Goal: Navigation & Orientation: Find specific page/section

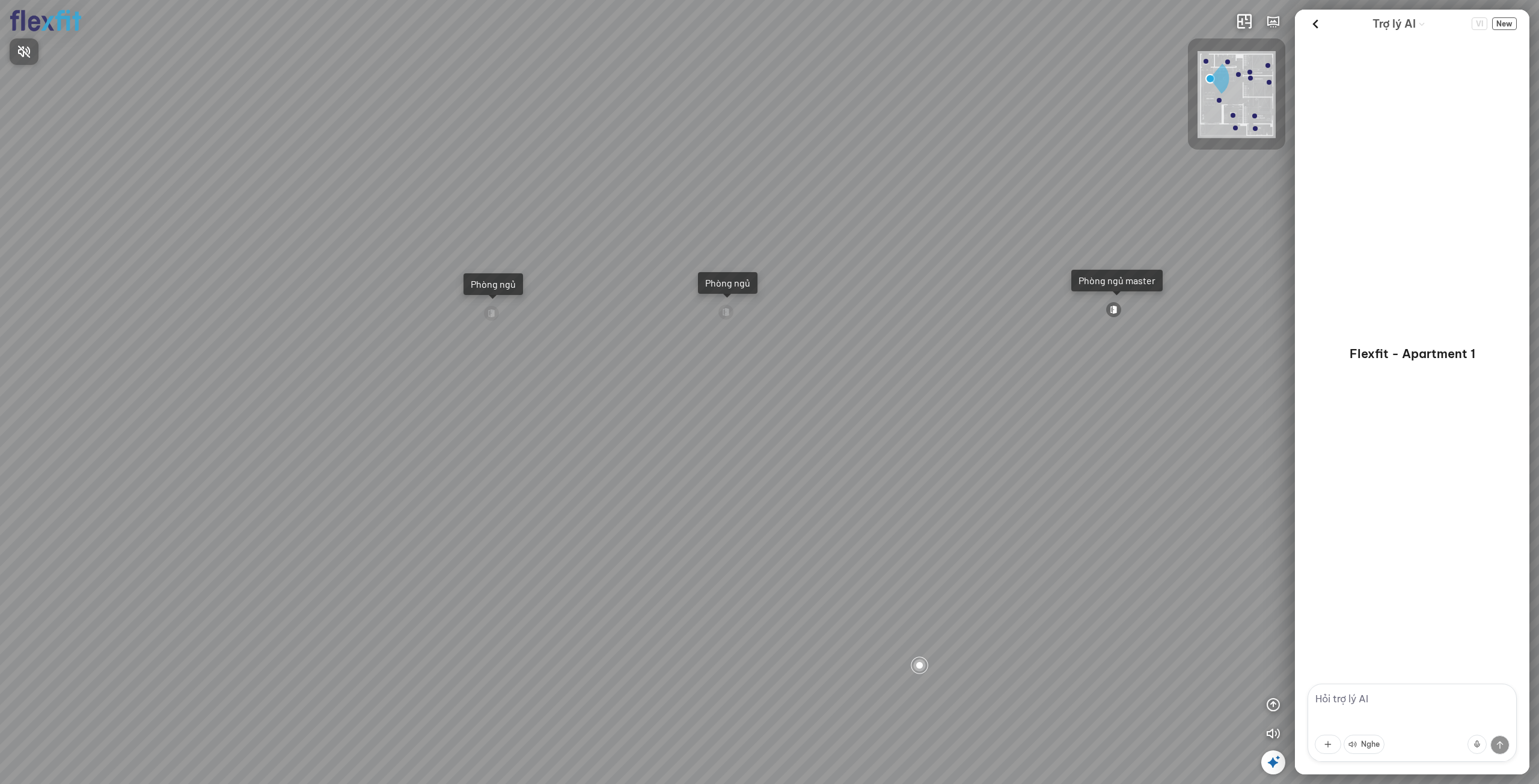
click at [675, 629] on div at bounding box center [770, 392] width 1539 height 784
click at [675, 614] on div "Ban công Bếp Phòng ngủ master Phòng ngủ Phòng ngủ" at bounding box center [770, 392] width 1539 height 784
drag, startPoint x: 802, startPoint y: 347, endPoint x: 208, endPoint y: 283, distance: 597.4
click at [203, 284] on div "Bếp WC Phòng ngủ master Phòng ngủ Phòng ngủ" at bounding box center [770, 392] width 1539 height 784
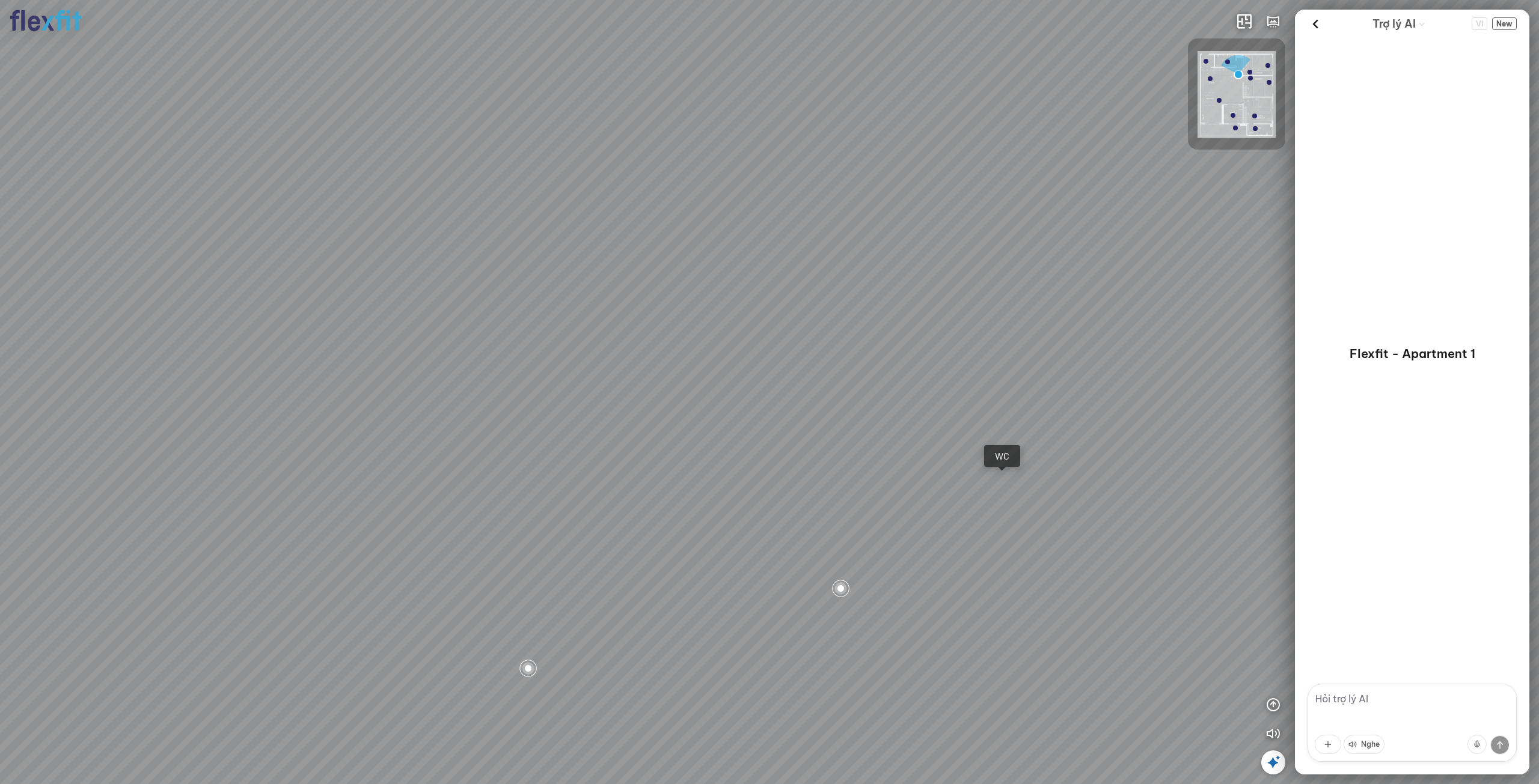
drag, startPoint x: 496, startPoint y: 336, endPoint x: 487, endPoint y: 336, distance: 9.0
click at [487, 336] on div "Bếp WC Phòng ngủ master Phòng ngủ Phòng ngủ" at bounding box center [770, 392] width 1539 height 784
click at [761, 474] on div "Bếp WC Phòng ngủ master Phòng ngủ Phòng ngủ" at bounding box center [770, 392] width 1539 height 784
drag, startPoint x: 989, startPoint y: 547, endPoint x: 750, endPoint y: 411, distance: 275.0
click at [754, 417] on div at bounding box center [770, 392] width 1539 height 784
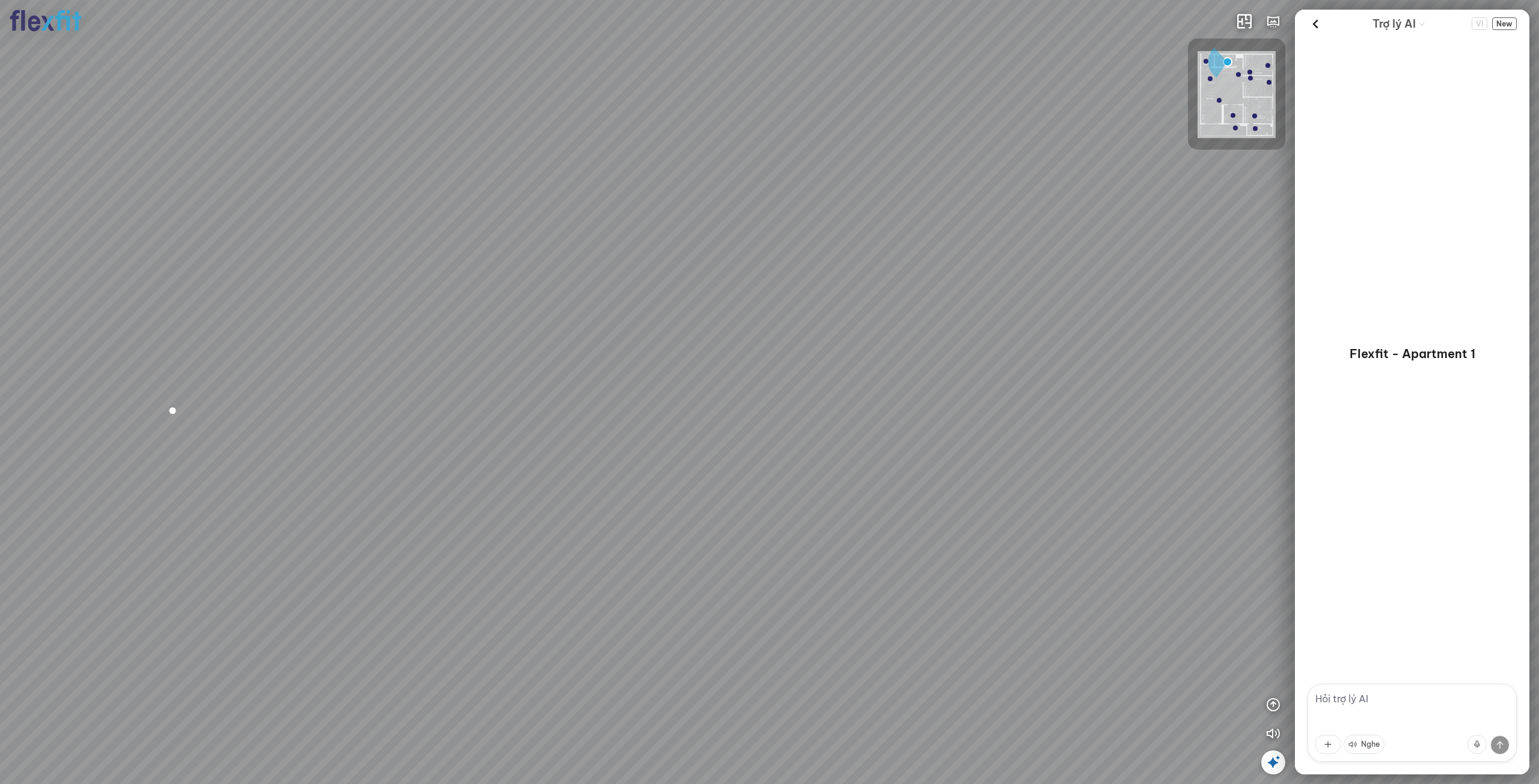
click at [723, 418] on div at bounding box center [770, 392] width 1539 height 784
drag, startPoint x: 724, startPoint y: 387, endPoint x: 757, endPoint y: 123, distance: 266.1
click at [757, 123] on div at bounding box center [770, 392] width 1539 height 784
click at [726, 135] on div at bounding box center [770, 392] width 1539 height 784
drag, startPoint x: 736, startPoint y: 243, endPoint x: 1089, endPoint y: 514, distance: 445.0
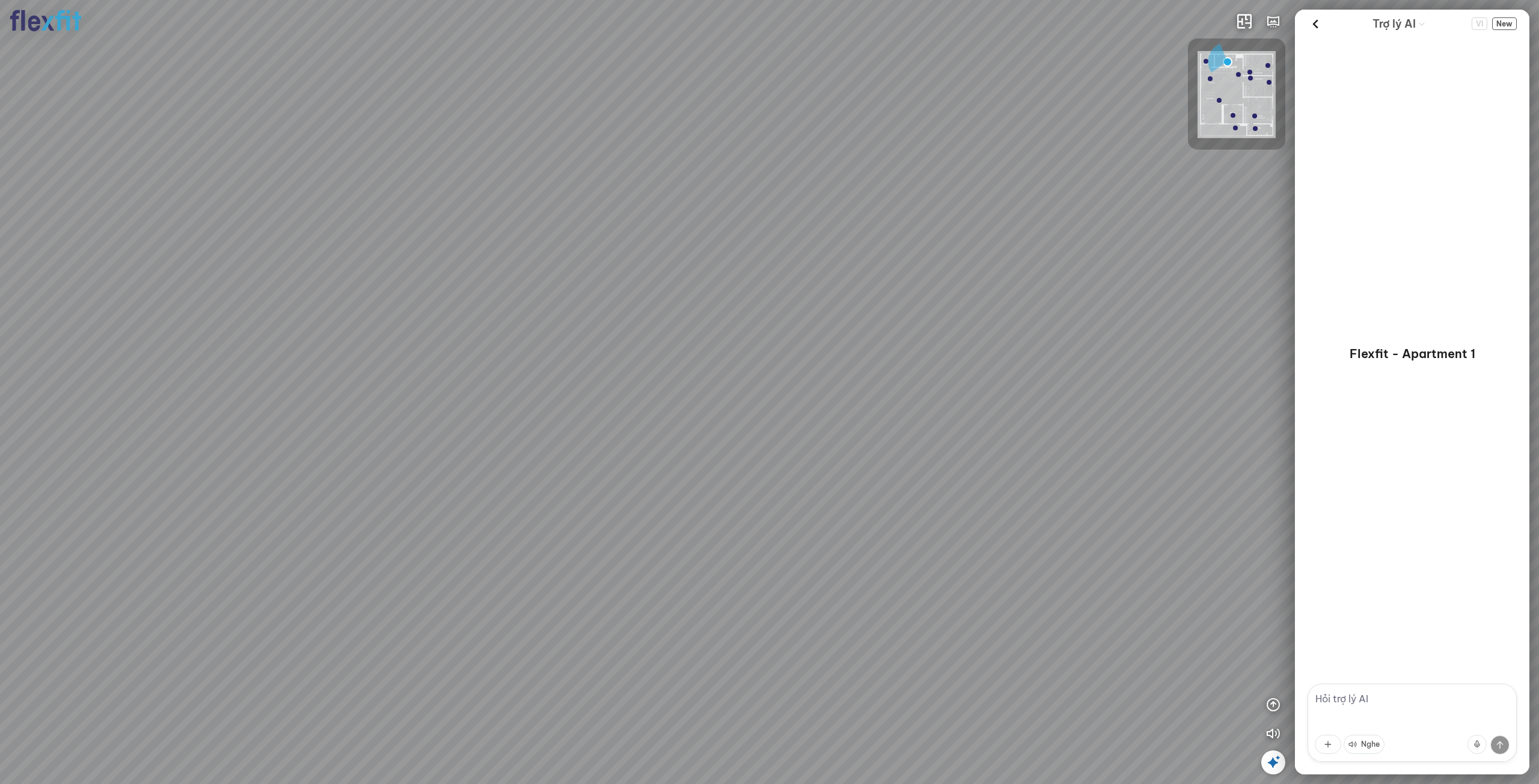
click at [1127, 545] on div at bounding box center [770, 392] width 1539 height 784
drag, startPoint x: 874, startPoint y: 431, endPoint x: 938, endPoint y: 440, distance: 64.6
click at [938, 440] on div at bounding box center [770, 392] width 1539 height 784
drag, startPoint x: 862, startPoint y: 416, endPoint x: 773, endPoint y: 373, distance: 98.8
click at [789, 380] on div at bounding box center [770, 392] width 1539 height 784
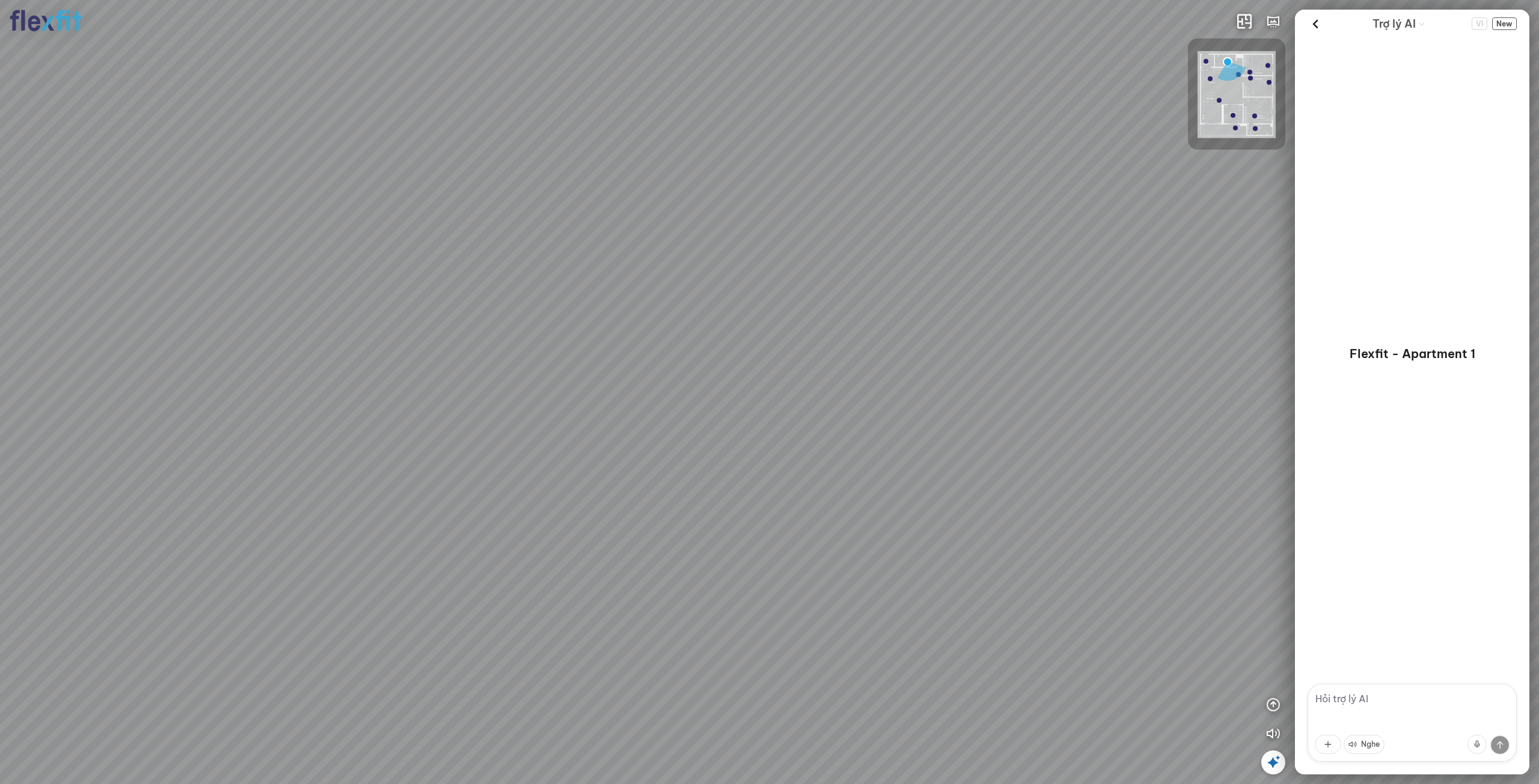
drag, startPoint x: 782, startPoint y: 441, endPoint x: 831, endPoint y: 507, distance: 82.2
click at [831, 507] on div at bounding box center [770, 392] width 1539 height 784
drag, startPoint x: 693, startPoint y: 289, endPoint x: 827, endPoint y: 533, distance: 278.4
click at [818, 516] on div at bounding box center [770, 392] width 1539 height 784
click at [866, 646] on div at bounding box center [770, 392] width 1539 height 784
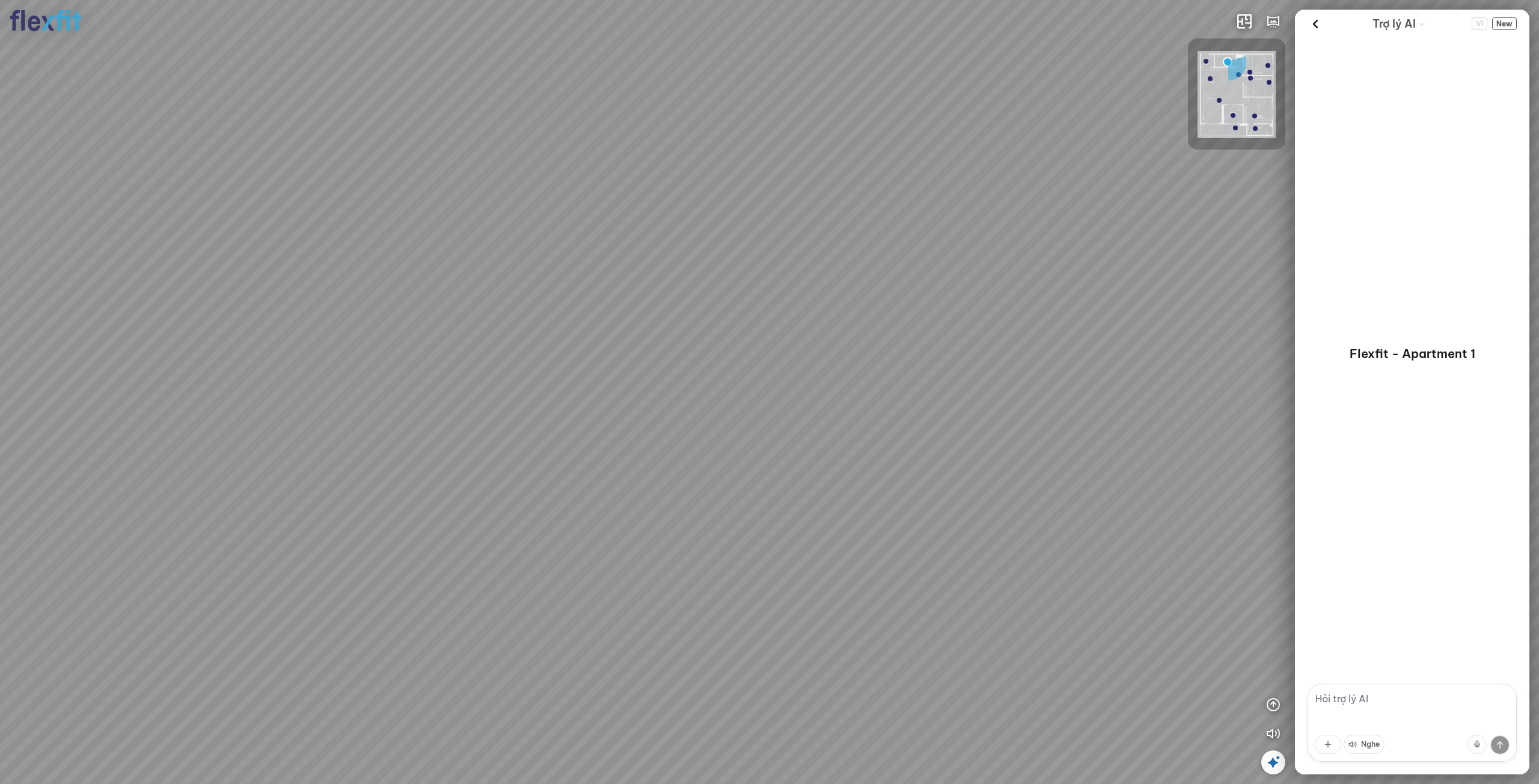
click at [652, 202] on div at bounding box center [770, 392] width 1539 height 784
click at [750, 400] on div at bounding box center [770, 392] width 1539 height 784
drag, startPoint x: 743, startPoint y: 452, endPoint x: 722, endPoint y: 472, distance: 29.0
click at [722, 472] on div at bounding box center [770, 392] width 1539 height 784
drag, startPoint x: 780, startPoint y: 450, endPoint x: 650, endPoint y: 477, distance: 132.8
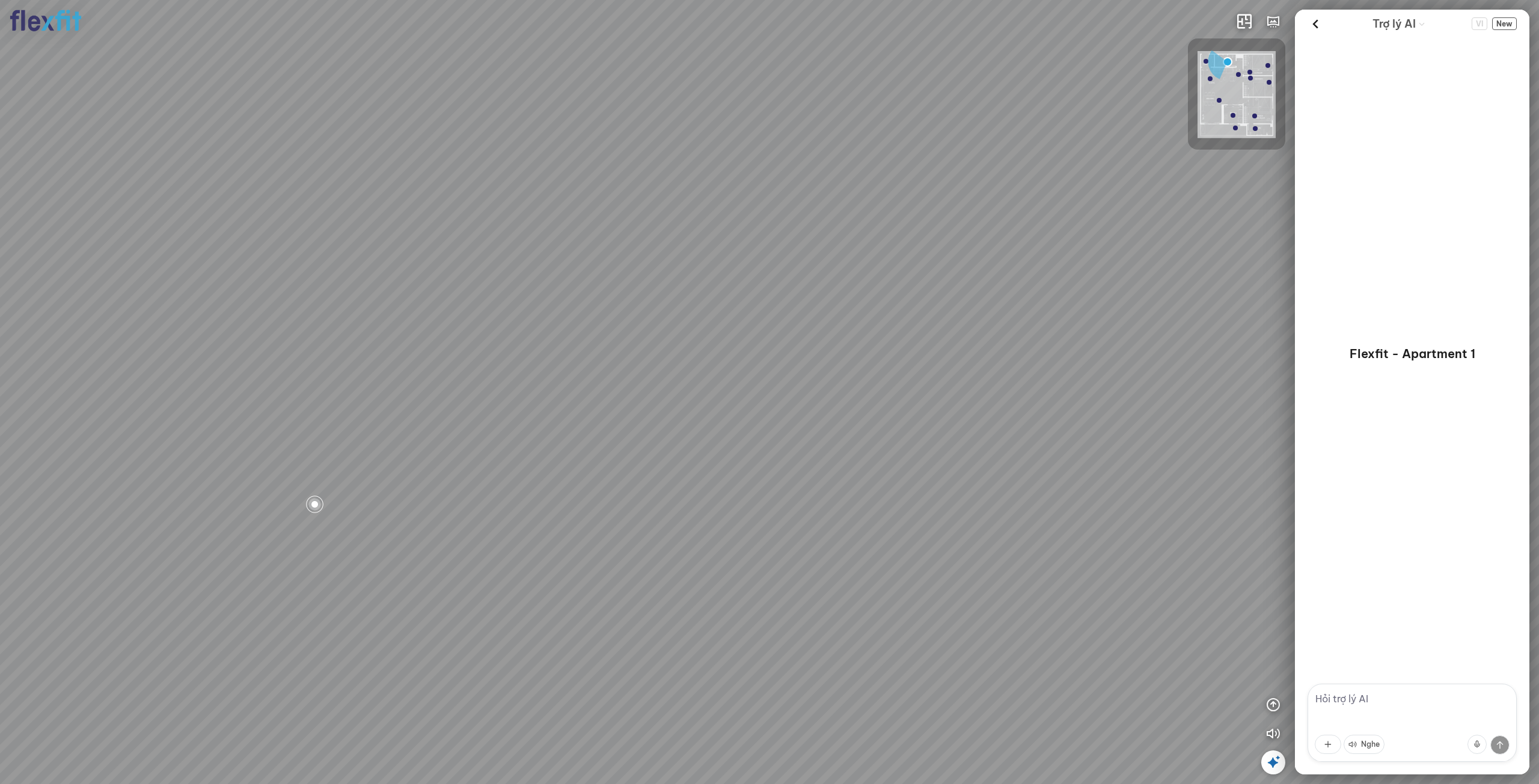
click at [651, 477] on div at bounding box center [770, 392] width 1539 height 784
click at [672, 489] on div at bounding box center [770, 392] width 1539 height 784
drag, startPoint x: 730, startPoint y: 497, endPoint x: 664, endPoint y: 498, distance: 66.0
click at [684, 498] on div at bounding box center [770, 392] width 1539 height 784
click at [424, 392] on div at bounding box center [770, 392] width 1539 height 784
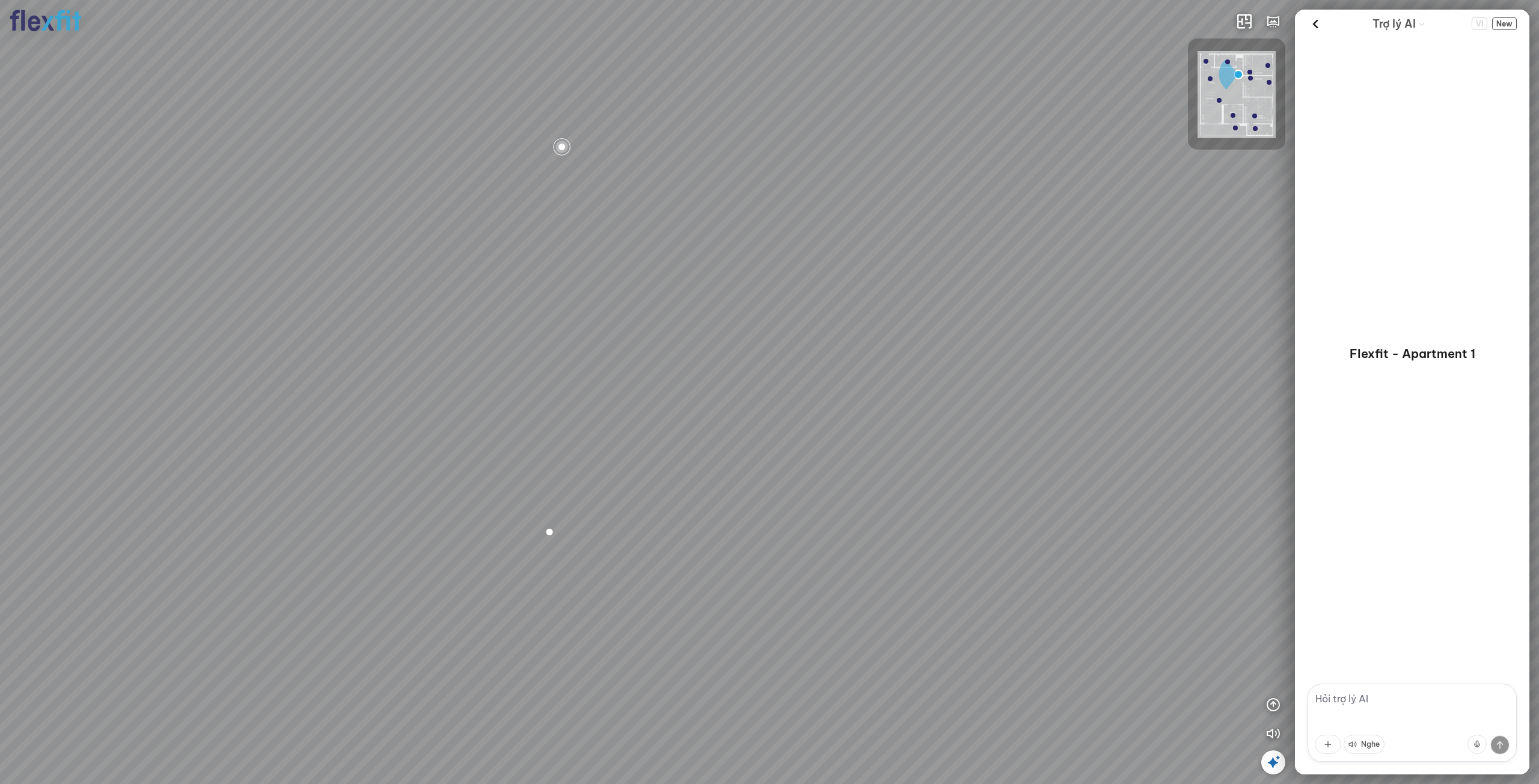
drag, startPoint x: 376, startPoint y: 453, endPoint x: 846, endPoint y: 457, distance: 470.0
click at [850, 455] on div "Bếp WC Phòng ngủ master Phòng ngủ Phòng ngủ" at bounding box center [770, 392] width 1539 height 784
drag, startPoint x: 602, startPoint y: 447, endPoint x: 680, endPoint y: 429, distance: 80.0
click at [680, 429] on div "Bếp WC Phòng ngủ master Phòng ngủ Phòng ngủ" at bounding box center [770, 392] width 1539 height 784
drag, startPoint x: 680, startPoint y: 607, endPoint x: 688, endPoint y: 602, distance: 9.4
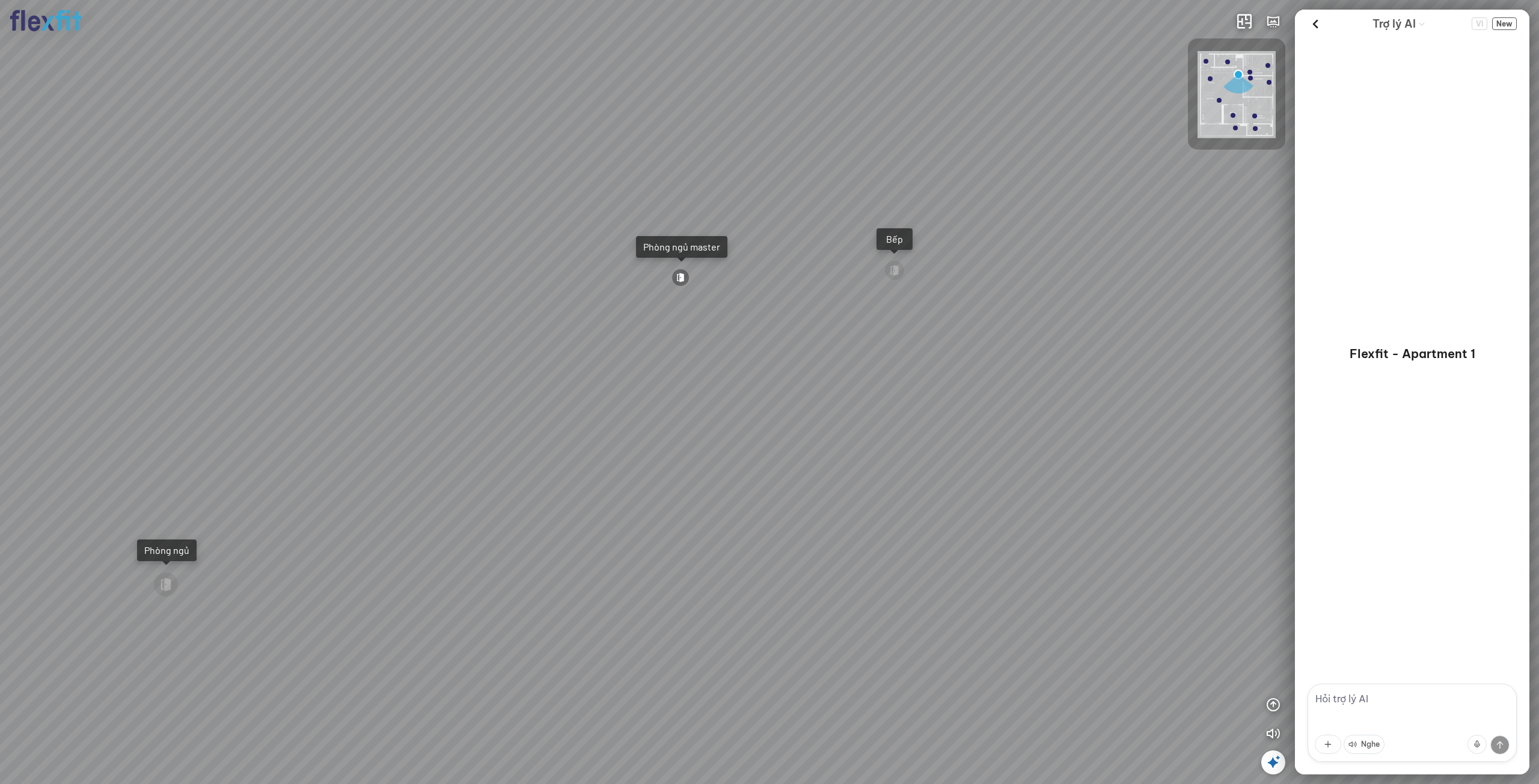
click at [684, 605] on div "Bếp WC Phòng ngủ master Phòng ngủ Phòng ngủ" at bounding box center [770, 392] width 1539 height 784
click at [688, 628] on div "Bếp WC Phòng ngủ master Phòng ngủ Phòng ngủ" at bounding box center [770, 392] width 1539 height 784
drag, startPoint x: 770, startPoint y: 573, endPoint x: 462, endPoint y: 272, distance: 430.7
click at [496, 298] on div at bounding box center [770, 392] width 1539 height 784
drag, startPoint x: 522, startPoint y: 382, endPoint x: 494, endPoint y: 401, distance: 33.8
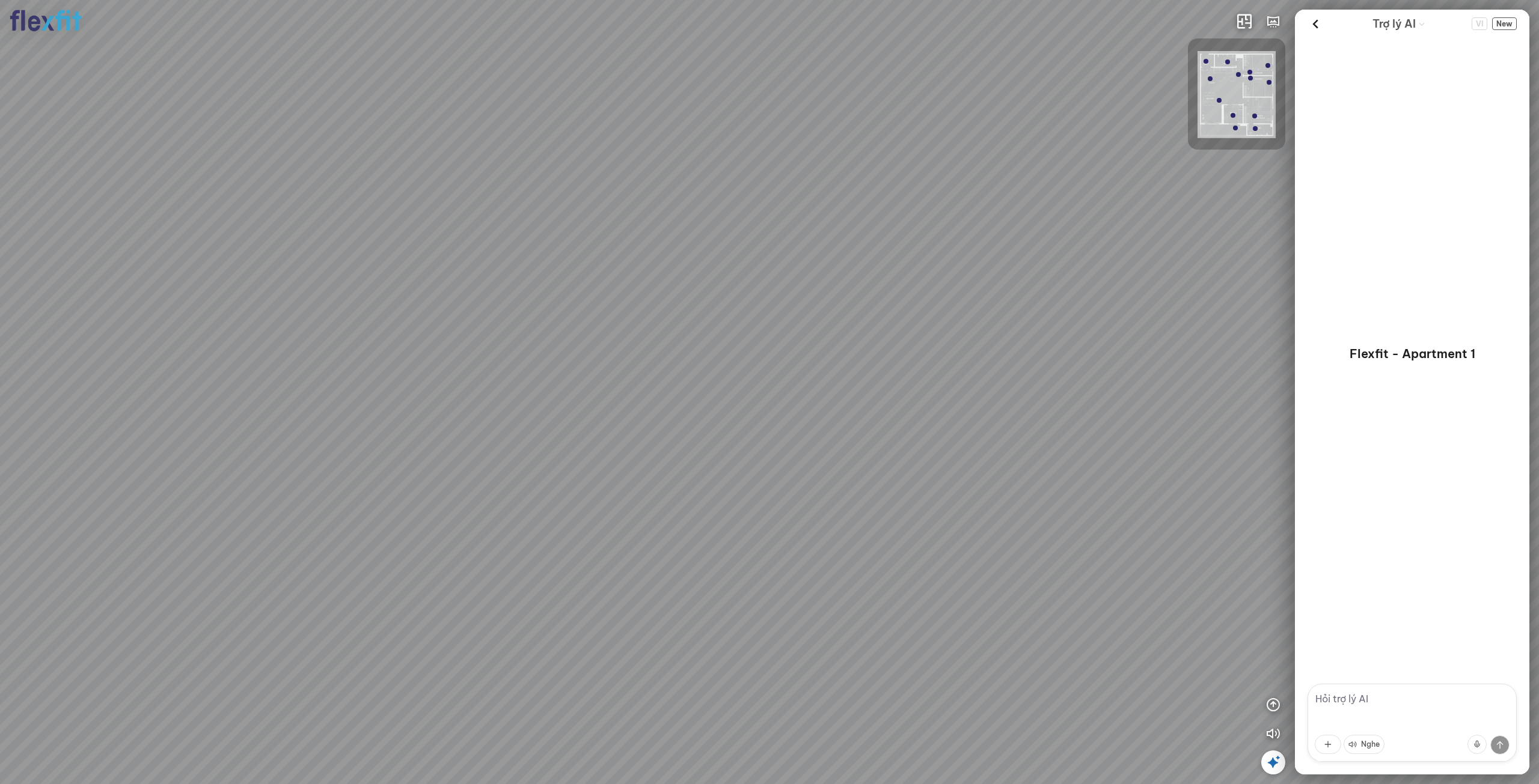
click at [506, 392] on div at bounding box center [770, 392] width 1539 height 784
click at [756, 327] on div at bounding box center [770, 392] width 1539 height 784
drag, startPoint x: 932, startPoint y: 392, endPoint x: 1014, endPoint y: 460, distance: 106.5
click at [1073, 444] on div at bounding box center [770, 392] width 1539 height 784
click at [1037, 509] on div at bounding box center [770, 392] width 1539 height 784
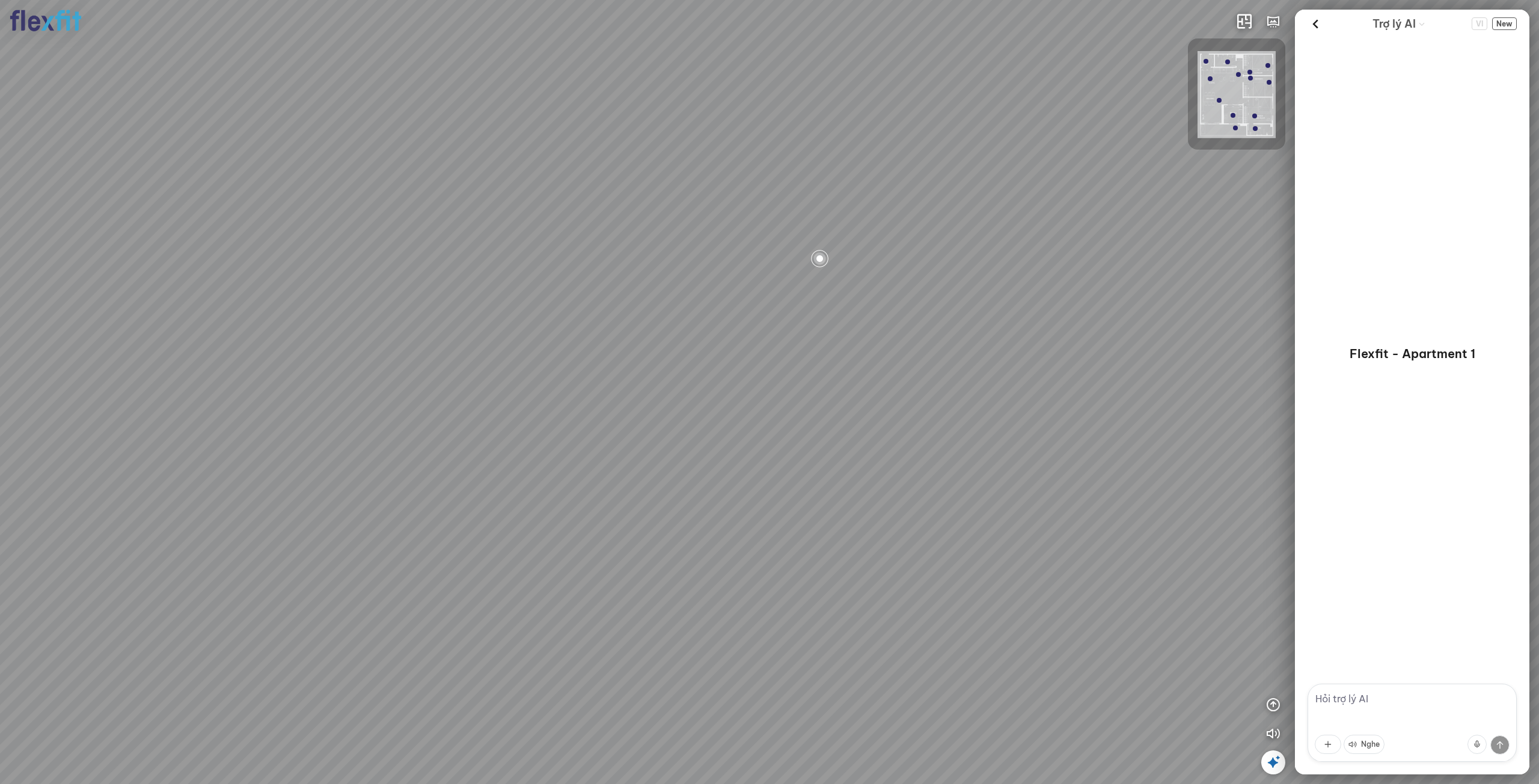
drag, startPoint x: 786, startPoint y: 526, endPoint x: 554, endPoint y: 534, distance: 232.1
click at [549, 540] on div at bounding box center [770, 392] width 1539 height 784
drag, startPoint x: 535, startPoint y: 531, endPoint x: 499, endPoint y: 495, distance: 50.9
click at [499, 509] on div at bounding box center [770, 392] width 1539 height 784
drag, startPoint x: 320, startPoint y: 553, endPoint x: 707, endPoint y: 563, distance: 387.1
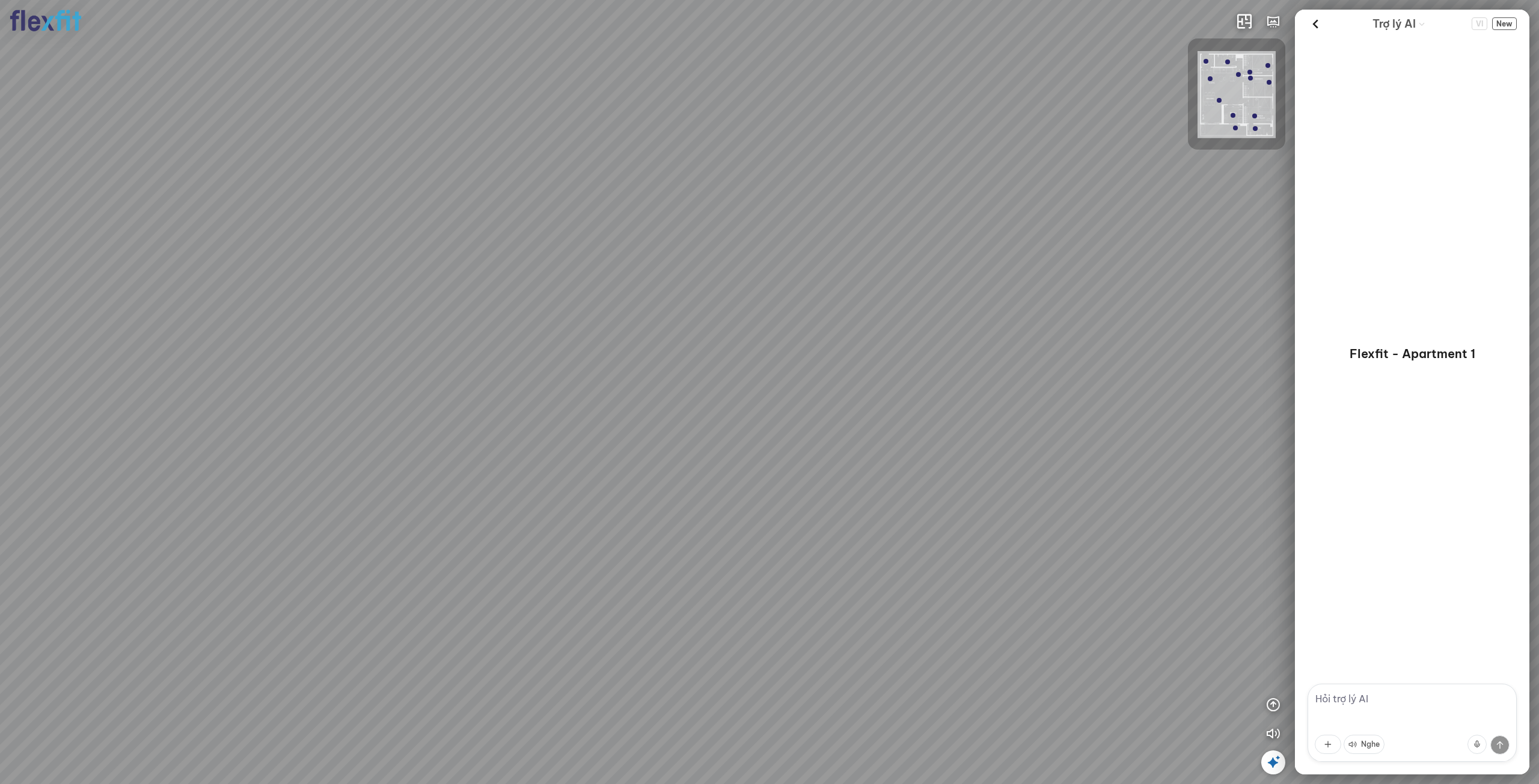
click at [705, 563] on div at bounding box center [770, 392] width 1539 height 784
click at [836, 511] on div at bounding box center [770, 392] width 1539 height 784
drag, startPoint x: 892, startPoint y: 510, endPoint x: 828, endPoint y: 450, distance: 87.7
click at [828, 450] on div "Phòng khách Phòng tắm" at bounding box center [770, 392] width 1539 height 784
click at [742, 435] on div "Phòng khách Phòng tắm" at bounding box center [770, 392] width 1539 height 784
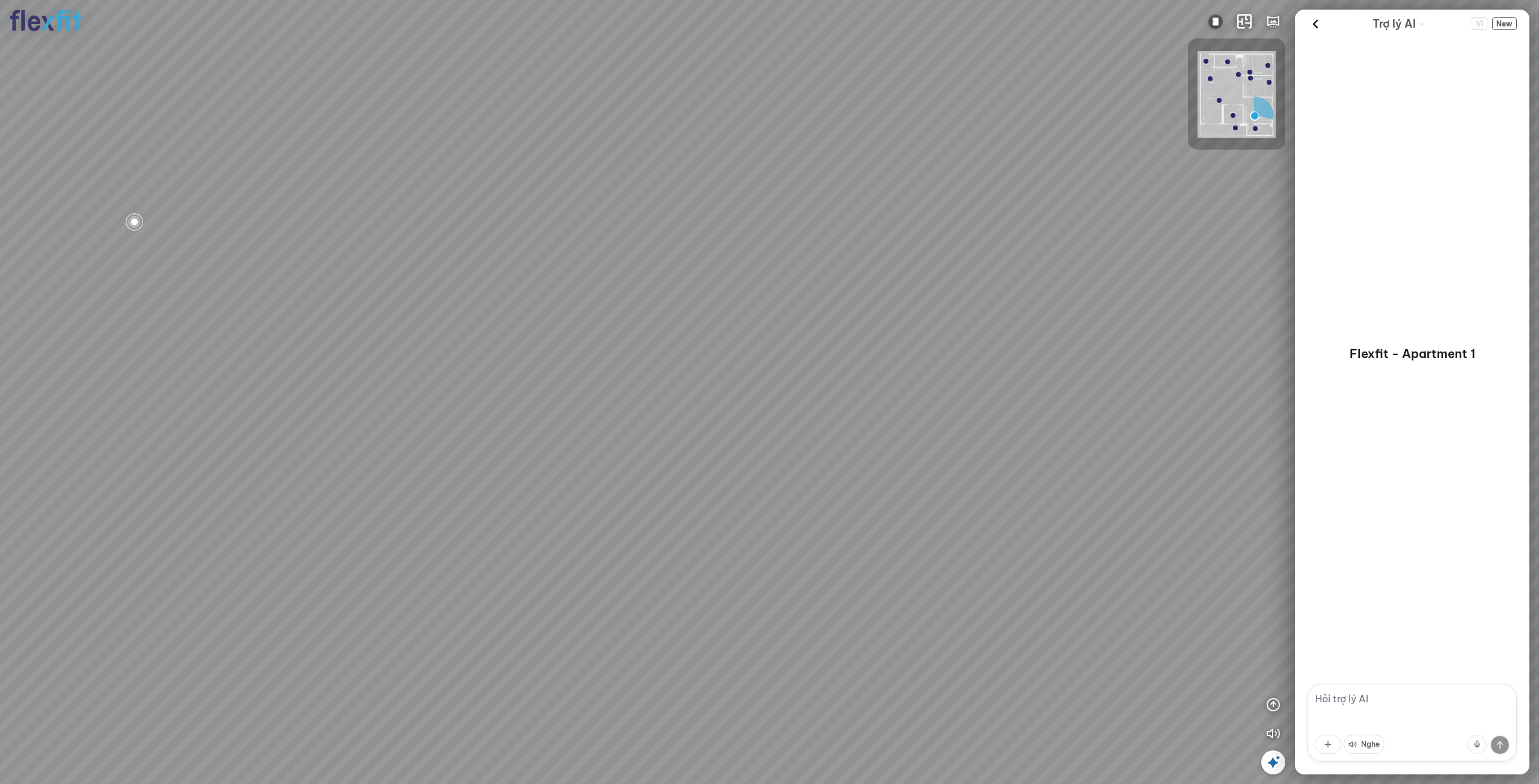
drag, startPoint x: 935, startPoint y: 464, endPoint x: 873, endPoint y: 489, distance: 66.9
click at [876, 485] on div "Phòng khách Phòng tắm" at bounding box center [770, 392] width 1539 height 784
drag, startPoint x: 878, startPoint y: 521, endPoint x: 832, endPoint y: 610, distance: 100.2
click at [832, 606] on div "Phòng khách Phòng tắm" at bounding box center [770, 392] width 1539 height 784
drag, startPoint x: 858, startPoint y: 579, endPoint x: 997, endPoint y: 530, distance: 147.4
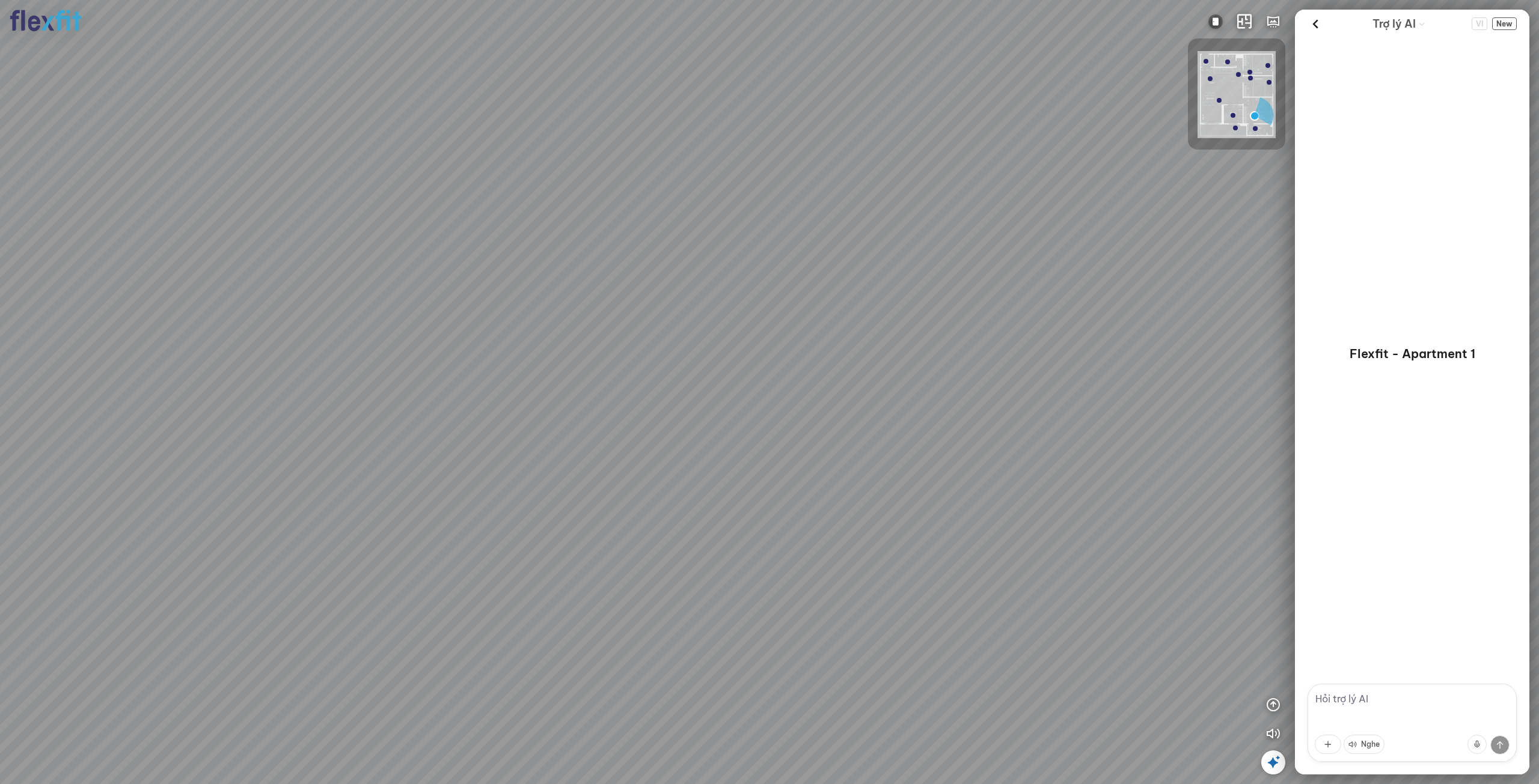
click at [991, 531] on div "Phòng khách Phòng tắm" at bounding box center [770, 392] width 1539 height 784
drag, startPoint x: 925, startPoint y: 535, endPoint x: 1196, endPoint y: 538, distance: 271.0
click at [1175, 532] on div "Phòng khách Phòng tắm" at bounding box center [770, 392] width 1539 height 784
click at [1178, 532] on div "Phòng khách Phòng tắm" at bounding box center [770, 392] width 1539 height 784
drag, startPoint x: 1215, startPoint y: 565, endPoint x: 1215, endPoint y: 602, distance: 37.0
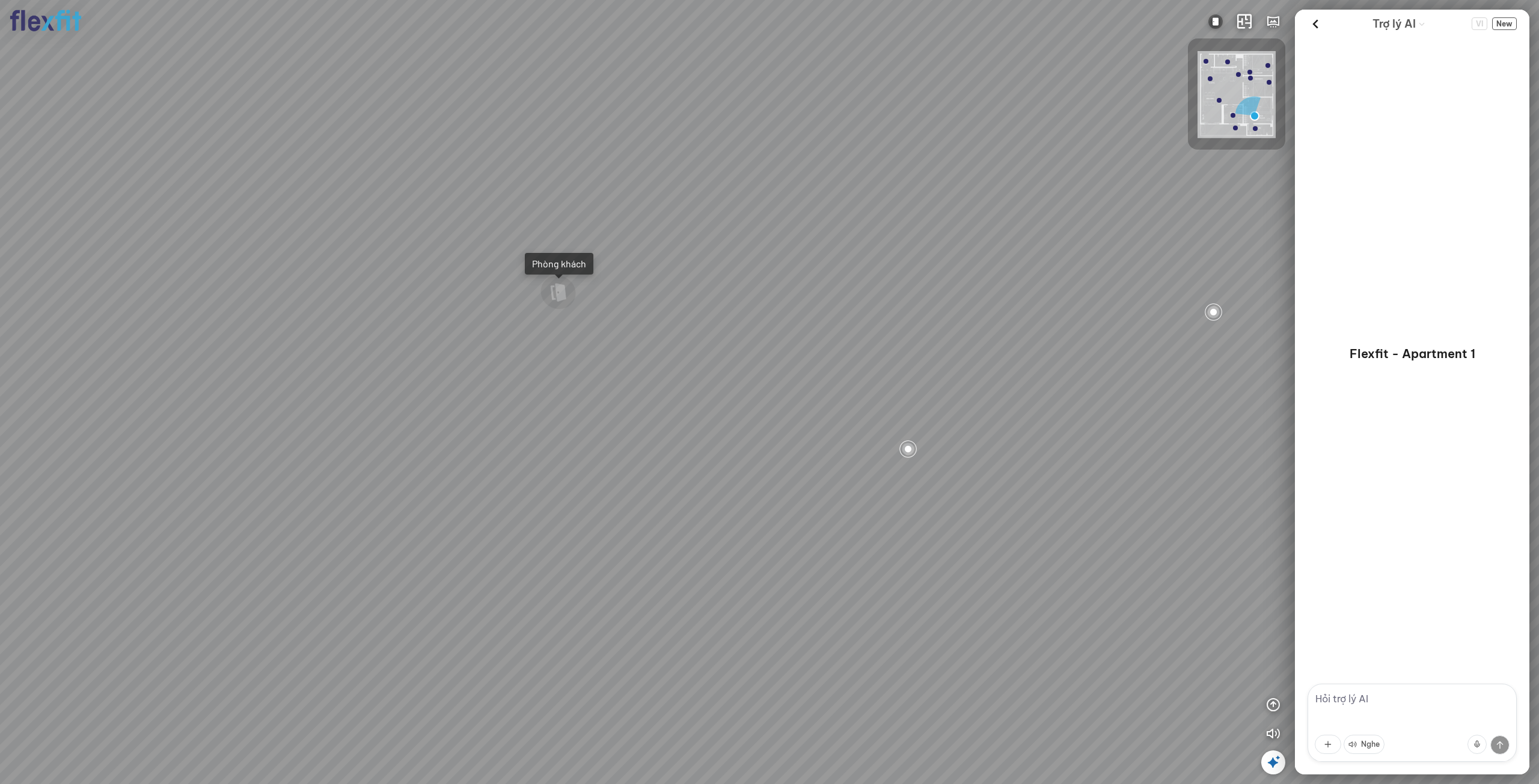
click at [1276, 597] on div "Phòng khách Phòng tắm" at bounding box center [770, 392] width 1539 height 784
drag, startPoint x: 1128, startPoint y: 570, endPoint x: 1191, endPoint y: 574, distance: 63.1
click at [1199, 570] on div "Phòng khách Phòng tắm" at bounding box center [770, 392] width 1539 height 784
drag, startPoint x: 1211, startPoint y: 572, endPoint x: 888, endPoint y: 535, distance: 325.1
click at [921, 546] on div "Phòng khách Phòng tắm" at bounding box center [770, 392] width 1539 height 784
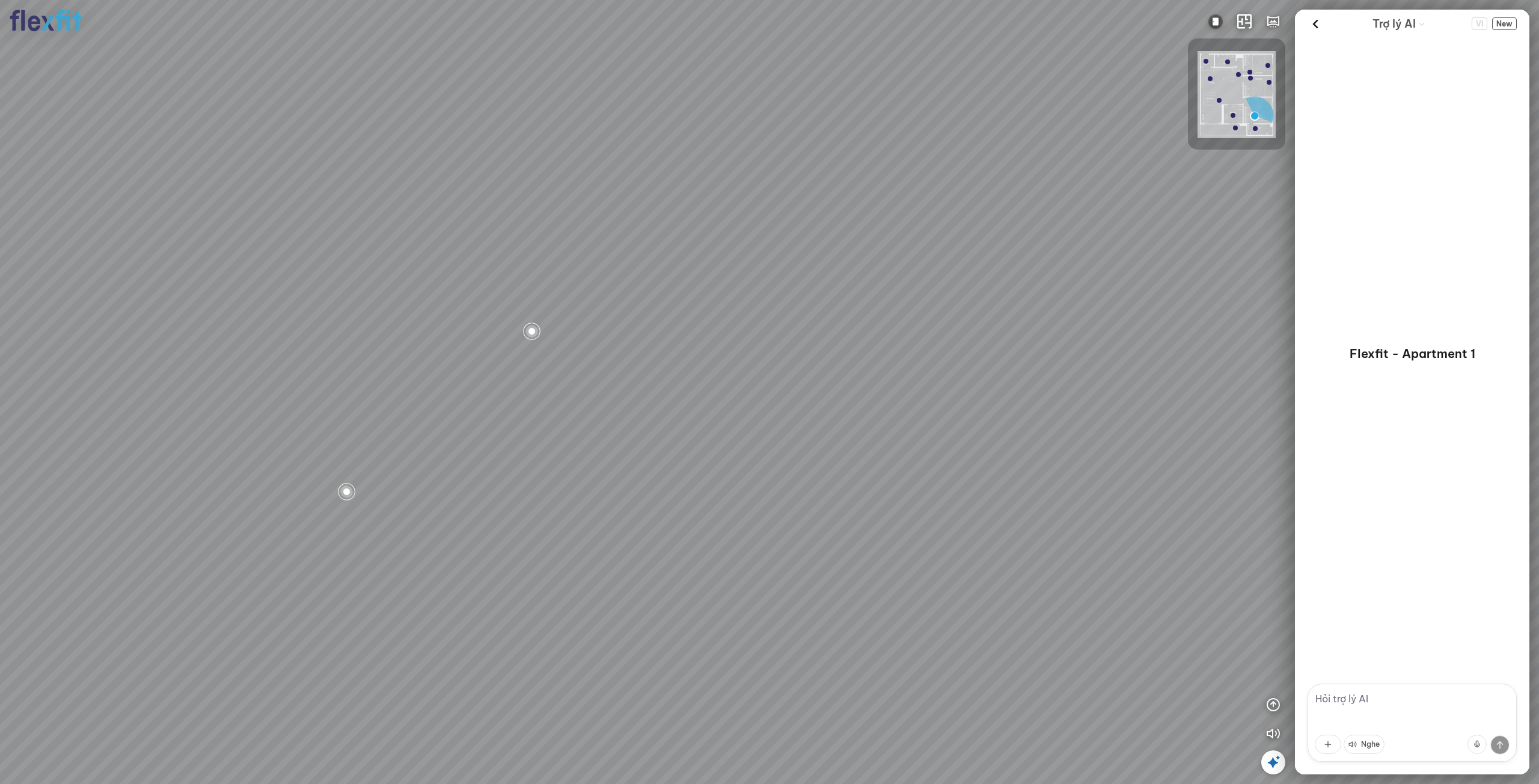
drag, startPoint x: 1029, startPoint y: 530, endPoint x: 904, endPoint y: 514, distance: 126.0
click at [907, 515] on div "Phòng khách Phòng tắm" at bounding box center [770, 392] width 1539 height 784
click at [981, 525] on div "Phòng khách Phòng tắm" at bounding box center [770, 392] width 1539 height 784
drag
click at [902, 525] on div "Phòng khách Phòng tắm" at bounding box center [770, 392] width 1539 height 784
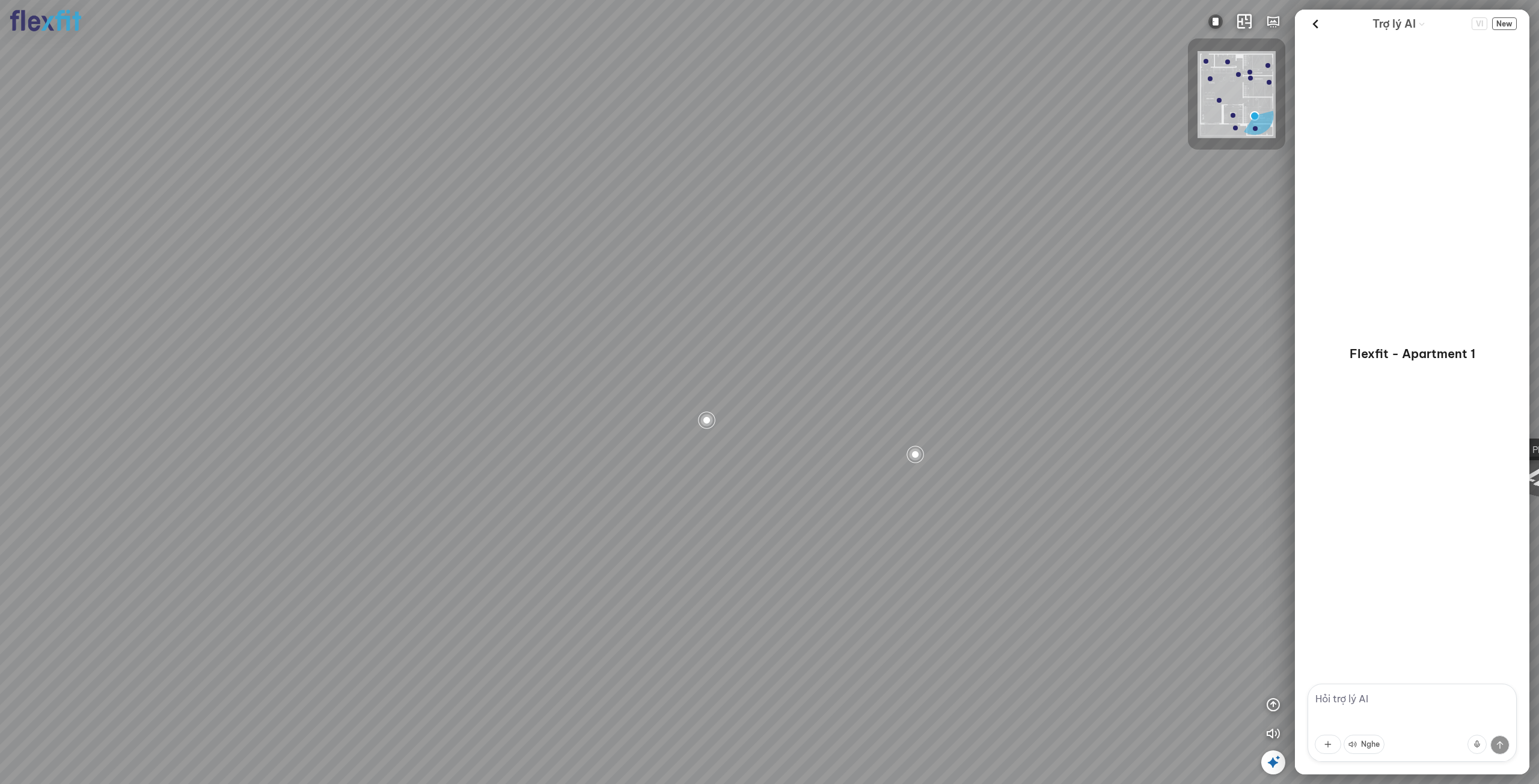
click at [894, 528] on div "Phòng khách Phòng tắm" at bounding box center [770, 392] width 1539 height 784
click at [806, 712] on div "Phòng khách Phòng tắm" at bounding box center [770, 392] width 1539 height 784
